Goal: Transaction & Acquisition: Purchase product/service

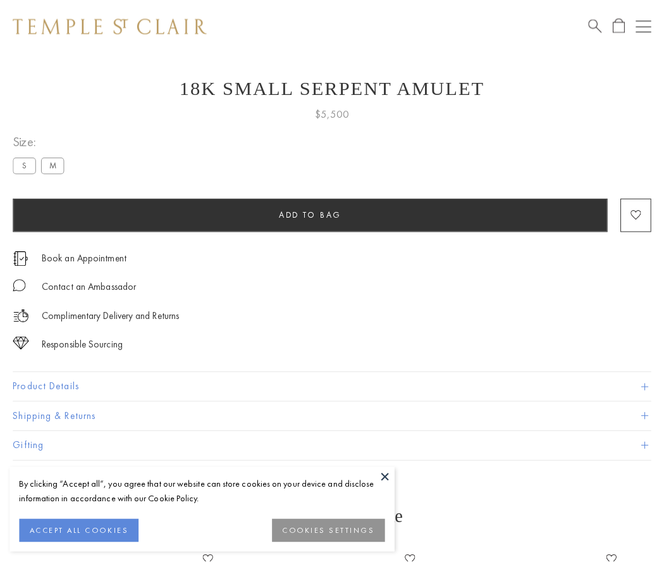
scroll to position [21, 0]
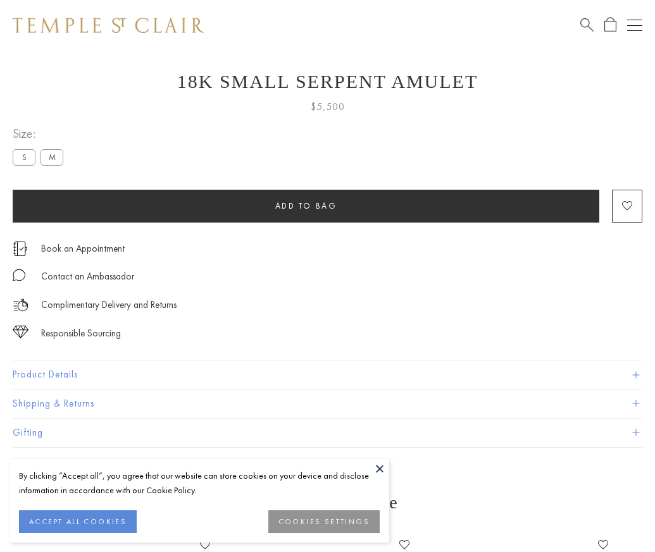
click at [306, 206] on span "Add to bag" at bounding box center [306, 206] width 62 height 11
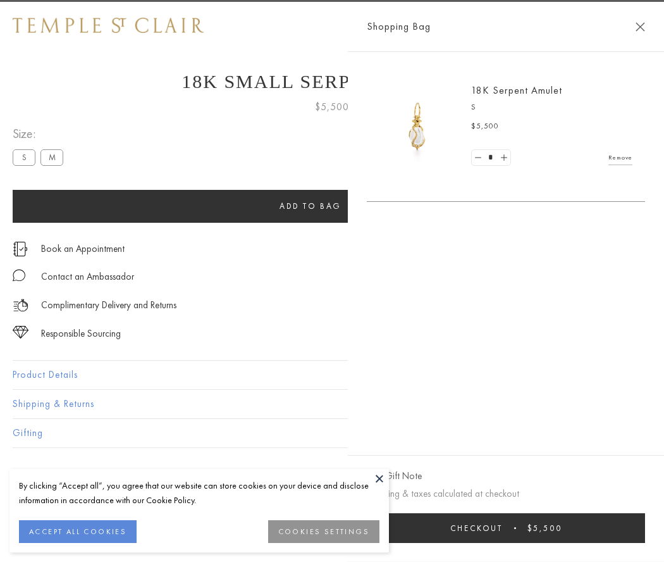
click at [645, 528] on button "Checkout $5,500" at bounding box center [506, 528] width 278 height 30
